Goal: Find specific page/section: Find specific page/section

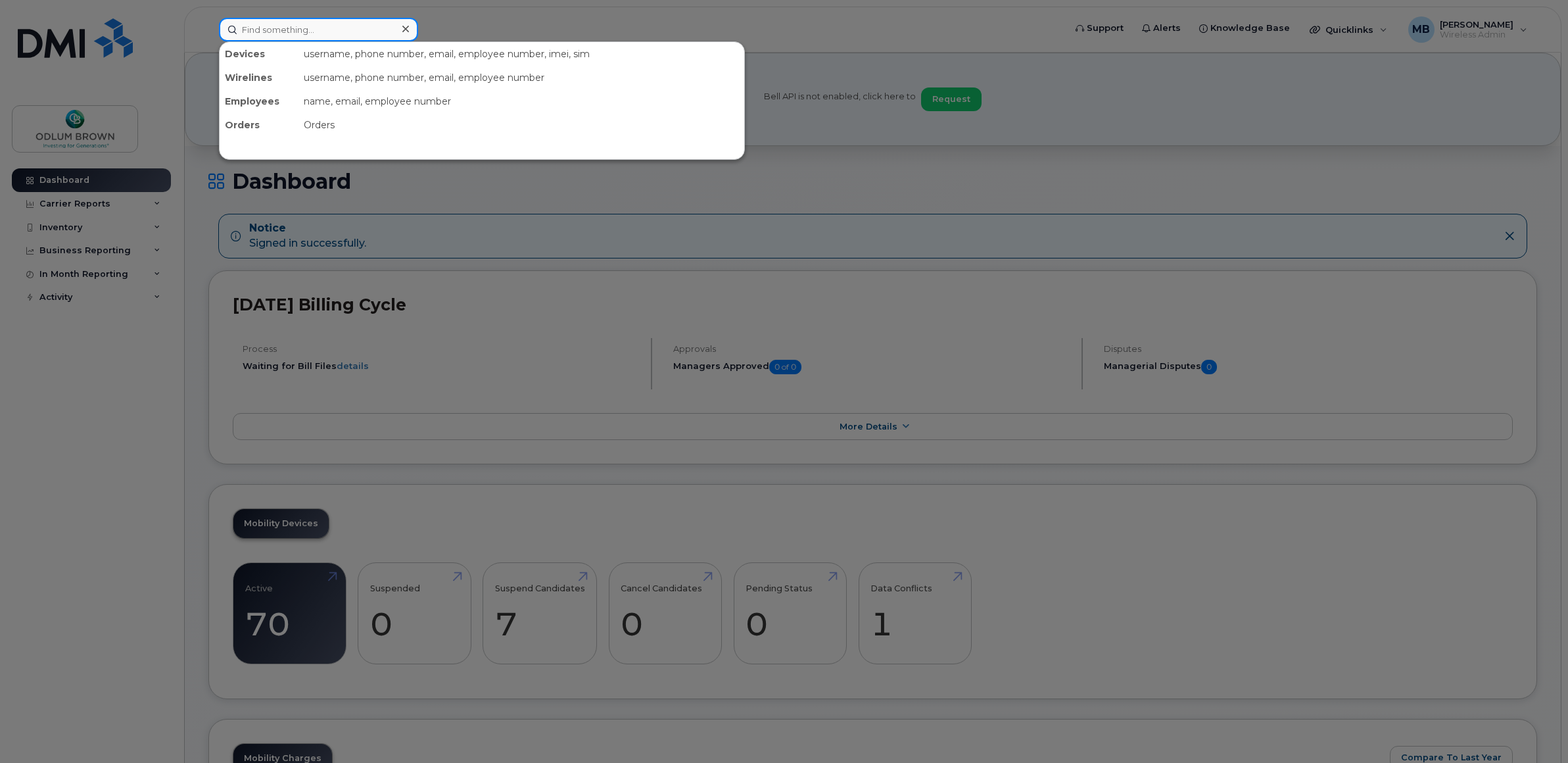
click at [276, 31] on input at bounding box center [318, 30] width 199 height 23
drag, startPoint x: 297, startPoint y: 30, endPoint x: 232, endPoint y: 20, distance: 65.8
click at [232, 20] on input "[PERSON_NAME]" at bounding box center [318, 30] width 199 height 23
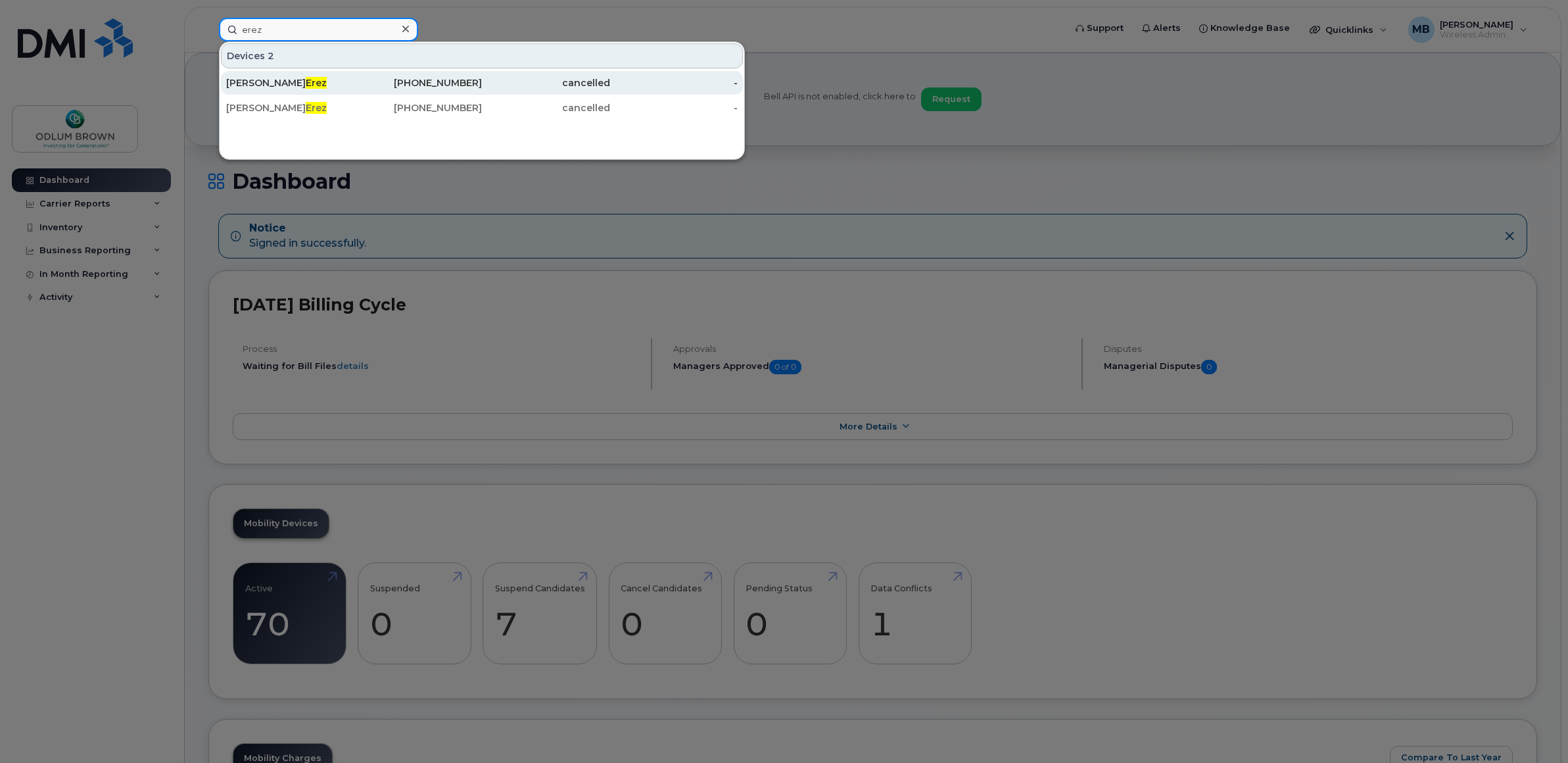
type input "erez"
click at [251, 86] on div "[PERSON_NAME]" at bounding box center [290, 83] width 128 height 13
